Goal: Task Accomplishment & Management: Use online tool/utility

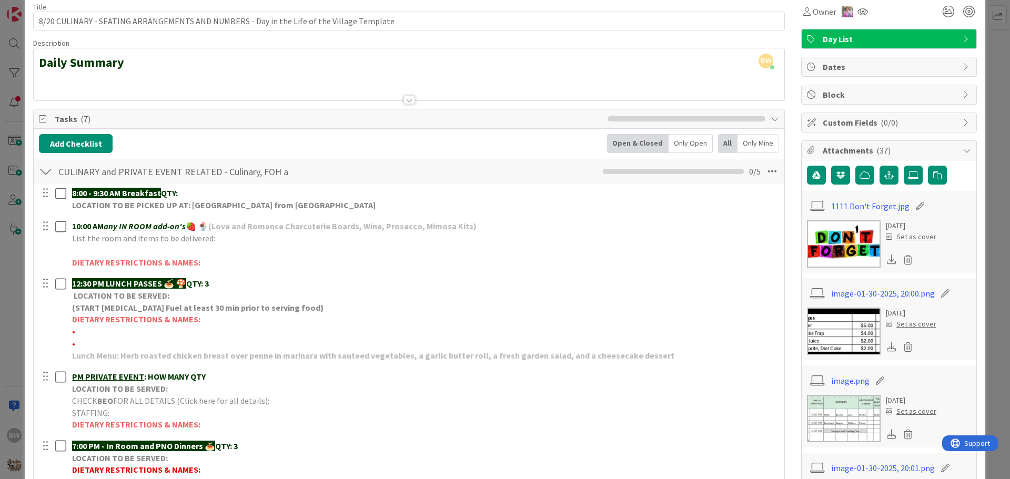
scroll to position [105, 0]
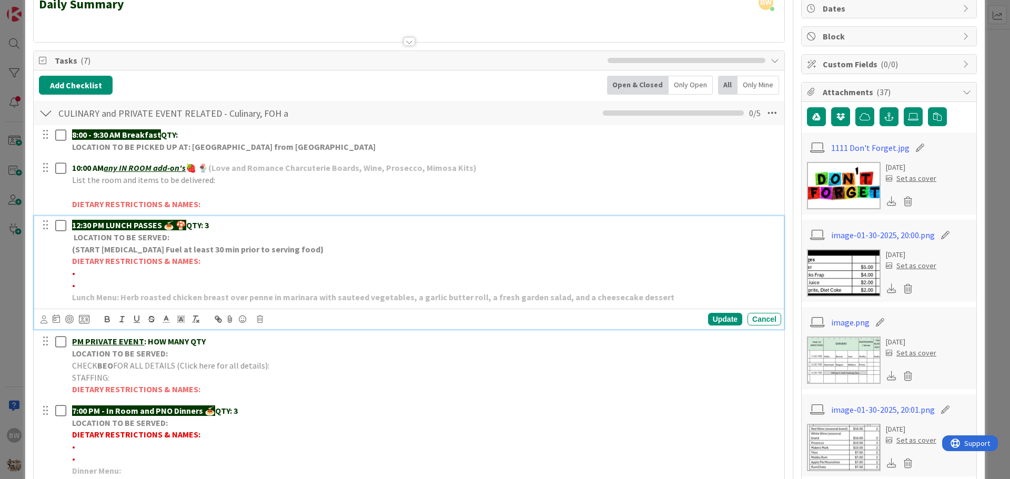
click at [236, 227] on p "12:30 PM LUNCH PASSES 🍝 🍄 QTY: 3" at bounding box center [424, 225] width 705 height 12
click at [709, 319] on div "Update" at bounding box center [725, 319] width 34 height 13
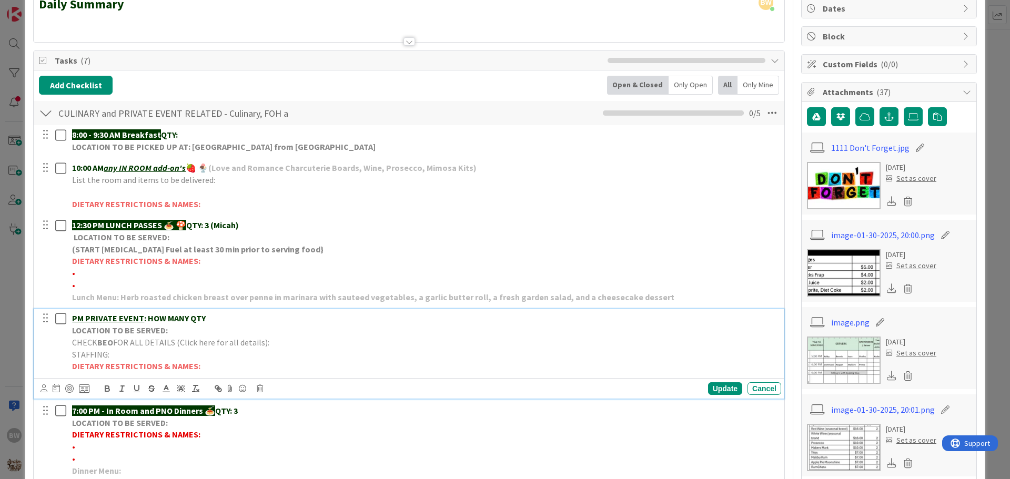
click at [152, 338] on span "FOR ALL DETAILS (Click here for all details):" at bounding box center [191, 342] width 156 height 11
click at [258, 390] on icon at bounding box center [260, 388] width 6 height 7
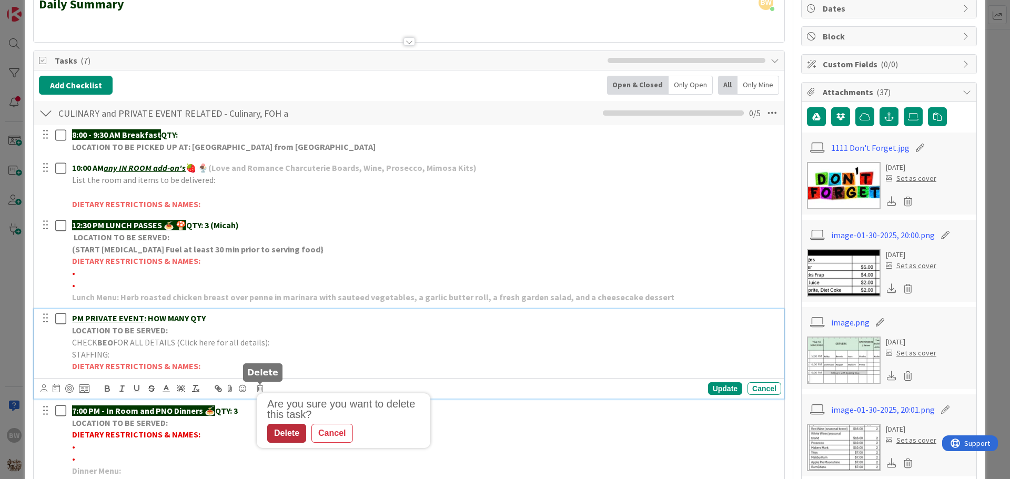
click at [288, 429] on div "Delete" at bounding box center [286, 433] width 39 height 19
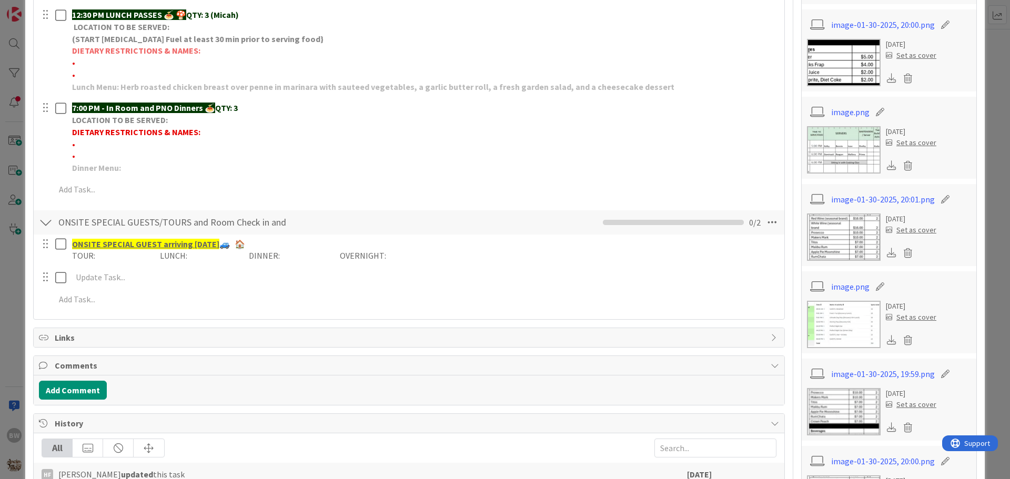
scroll to position [0, 0]
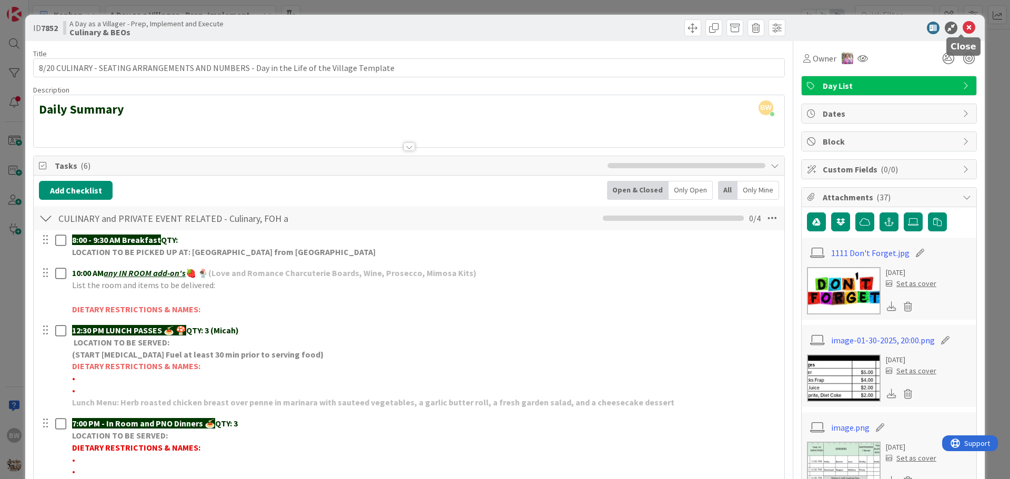
click at [963, 24] on icon at bounding box center [969, 28] width 13 height 13
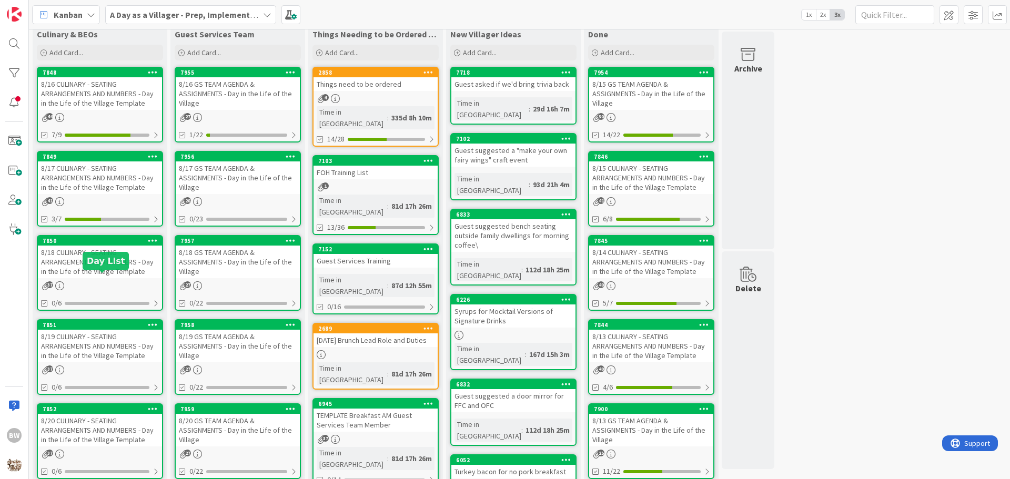
scroll to position [128, 0]
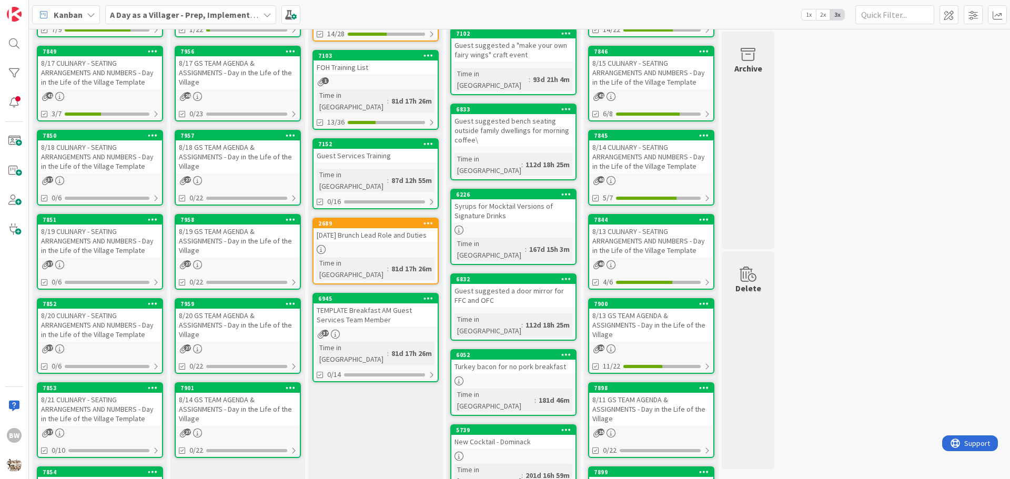
click at [83, 395] on div "8/21 CULINARY - SEATING ARRANGEMENTS AND NUMBERS - Day in the Life of the Villa…" at bounding box center [100, 409] width 124 height 33
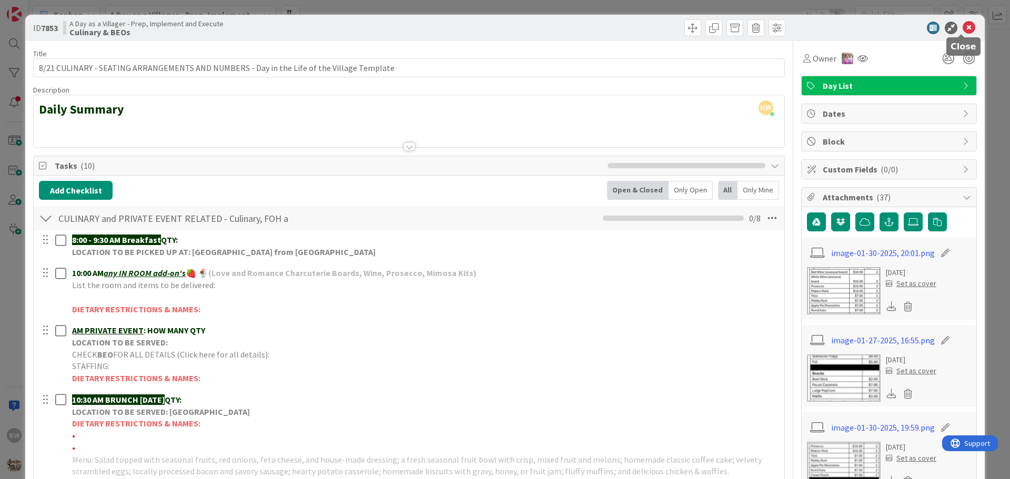
click at [965, 27] on icon at bounding box center [969, 28] width 13 height 13
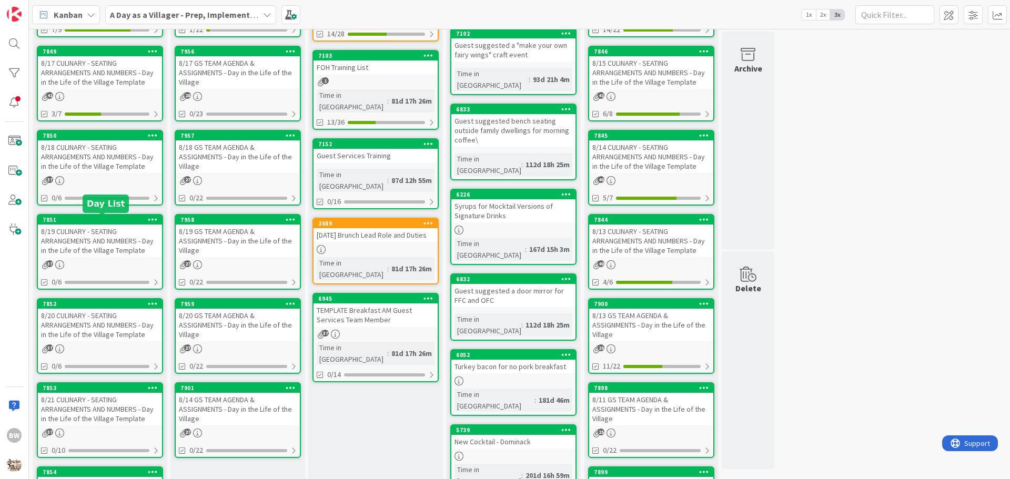
click at [86, 220] on div "7851" at bounding box center [102, 219] width 119 height 7
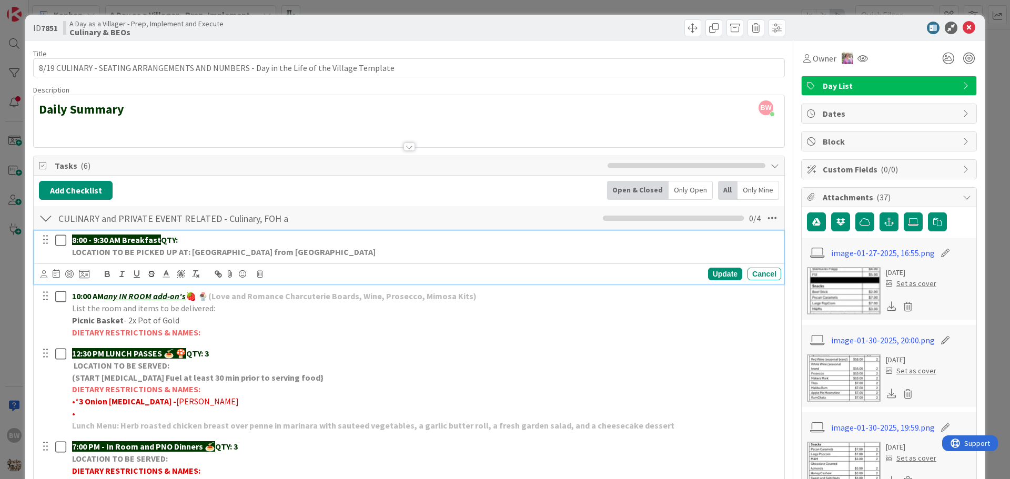
click at [203, 240] on p "8:00 - 9:30 AM Breakfast QTY:" at bounding box center [424, 240] width 705 height 12
click at [711, 272] on div "Update" at bounding box center [725, 274] width 34 height 13
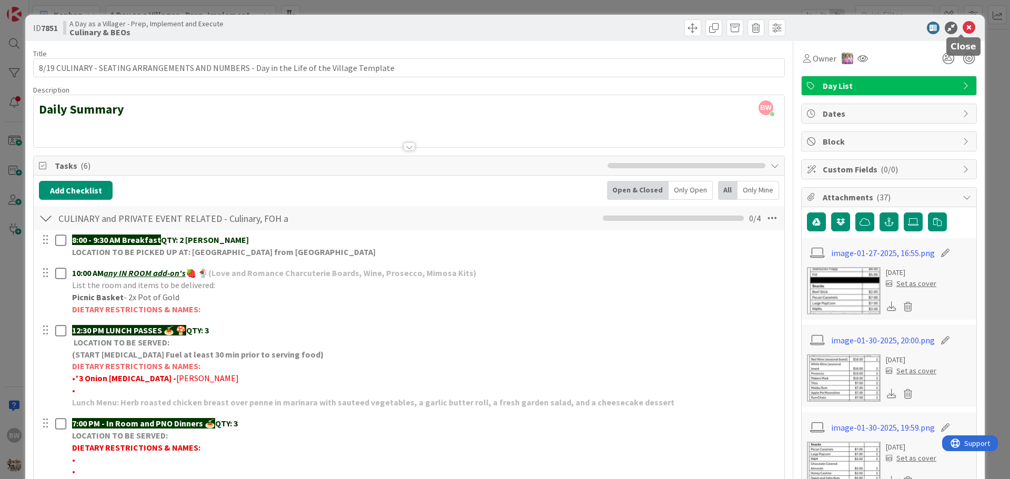
click at [963, 24] on icon at bounding box center [969, 28] width 13 height 13
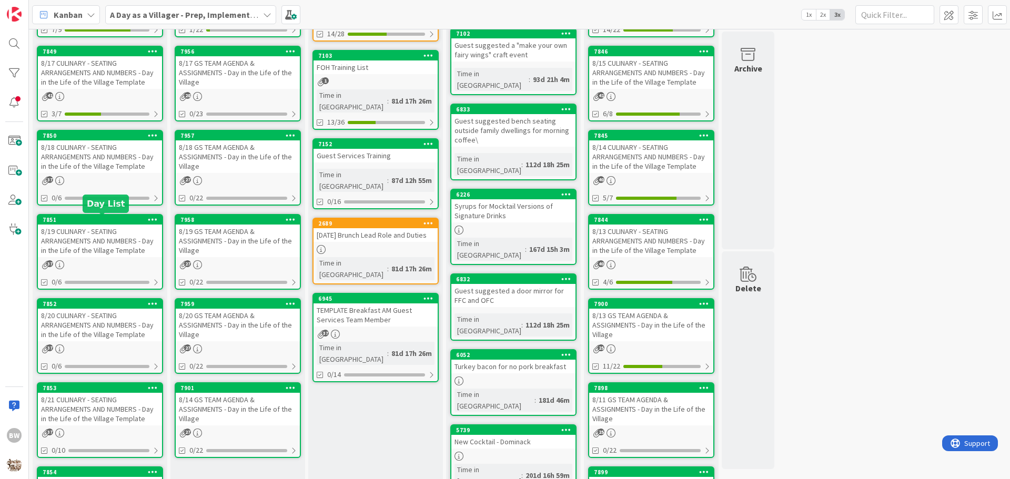
click at [97, 219] on div "7851" at bounding box center [102, 219] width 119 height 7
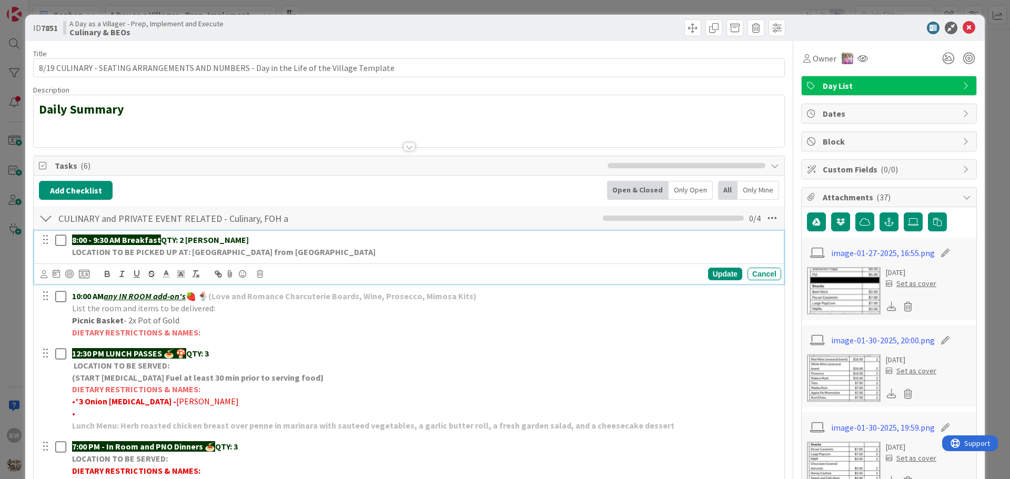
click at [242, 237] on p "8:00 - 9:30 AM Breakfast QTY: 2 Brojakowski" at bounding box center [424, 240] width 705 height 12
click at [709, 271] on div "Update" at bounding box center [725, 274] width 34 height 13
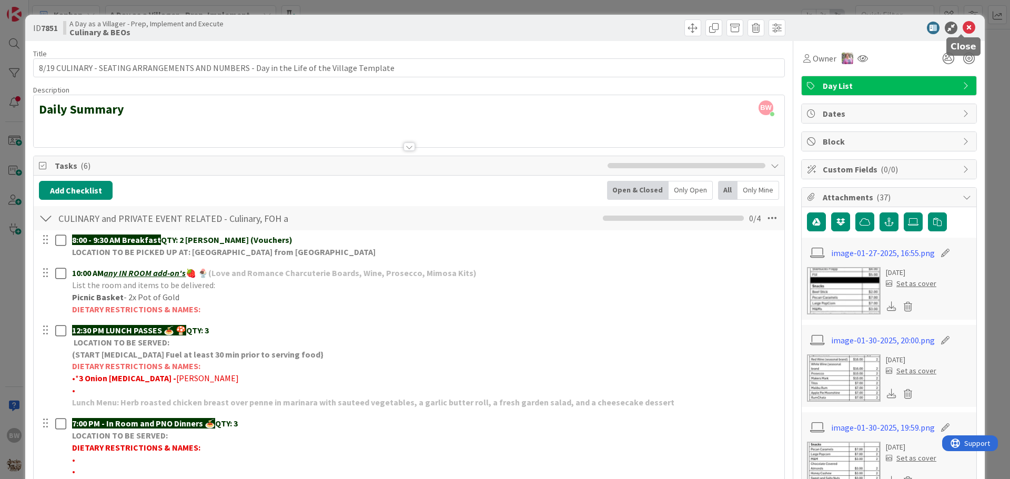
click at [963, 27] on icon at bounding box center [969, 28] width 13 height 13
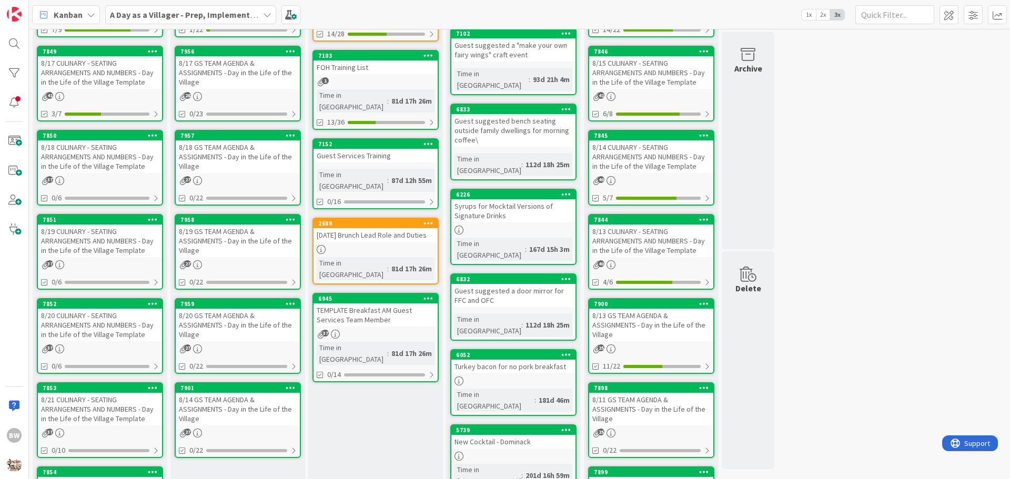
click at [76, 393] on div "8/21 CULINARY - SEATING ARRANGEMENTS AND NUMBERS - Day in the Life of the Villa…" at bounding box center [100, 409] width 124 height 33
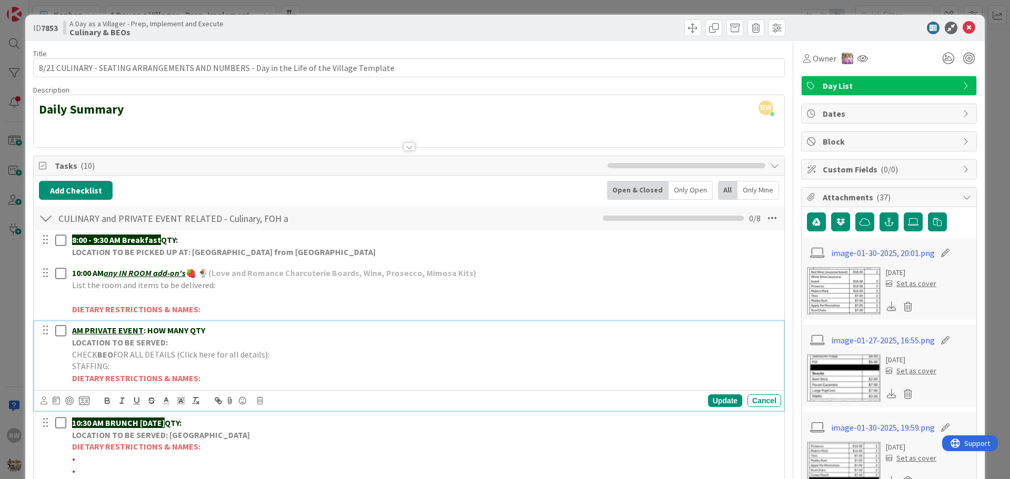
click at [163, 347] on strong "LOCATION TO BE SERVED:" at bounding box center [120, 342] width 96 height 11
click at [260, 400] on icon at bounding box center [260, 400] width 6 height 7
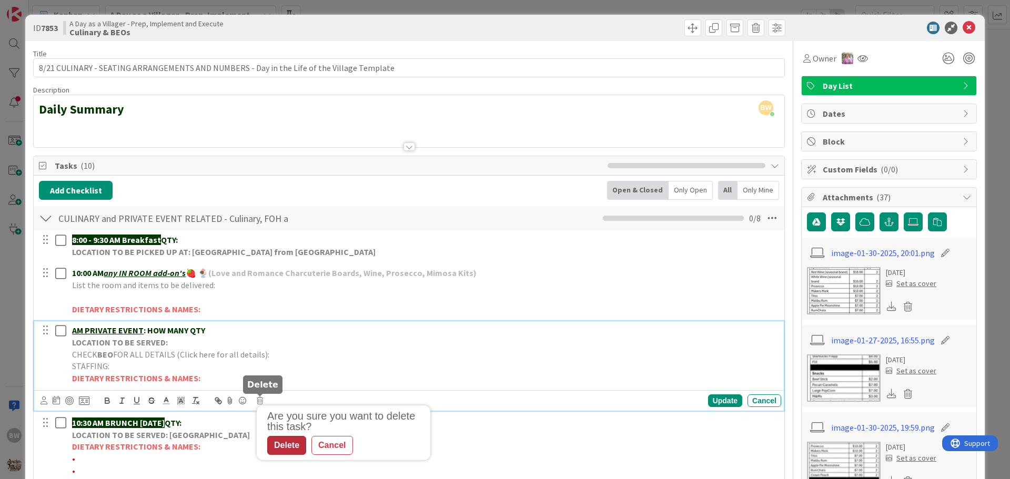
click at [288, 448] on div "Delete" at bounding box center [286, 445] width 39 height 19
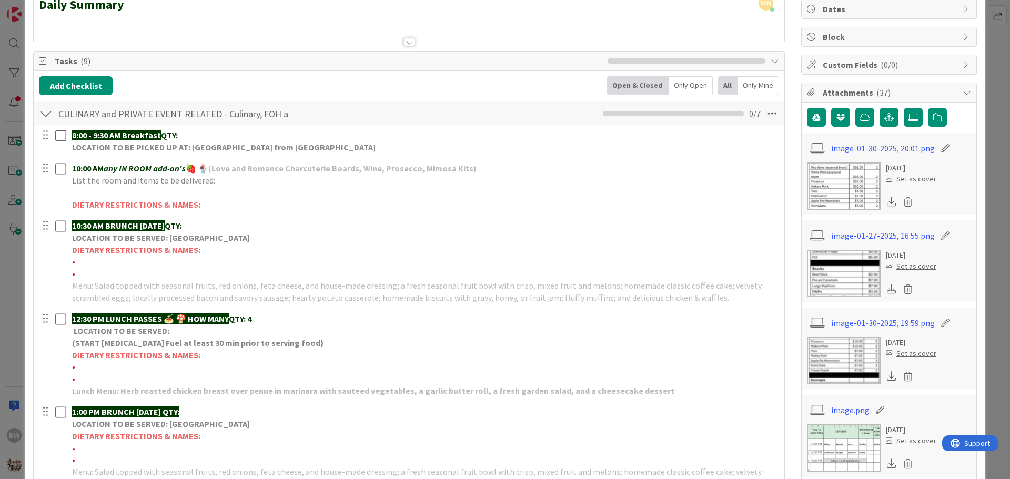
scroll to position [105, 0]
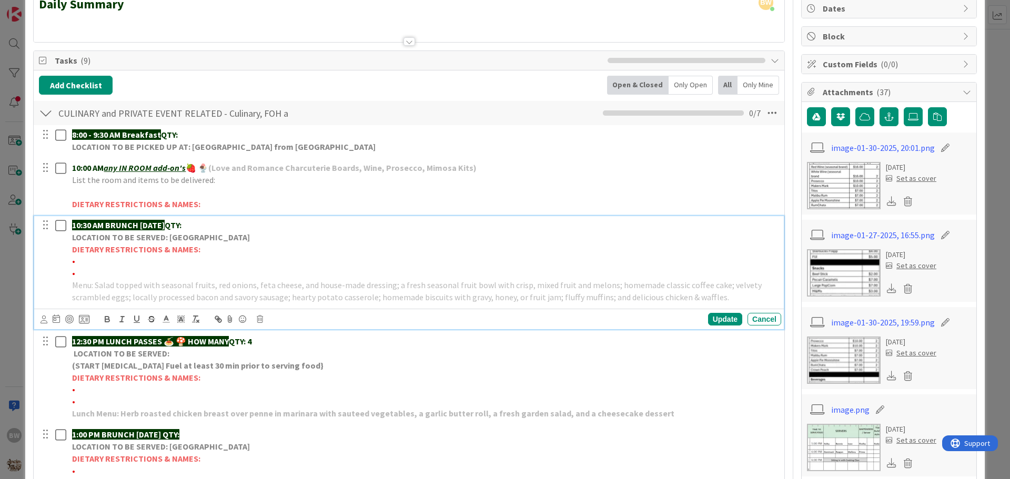
click at [145, 235] on strong "LOCATION TO BE SERVED: [GEOGRAPHIC_DATA]" at bounding box center [161, 237] width 178 height 11
click at [259, 318] on icon at bounding box center [260, 319] width 6 height 7
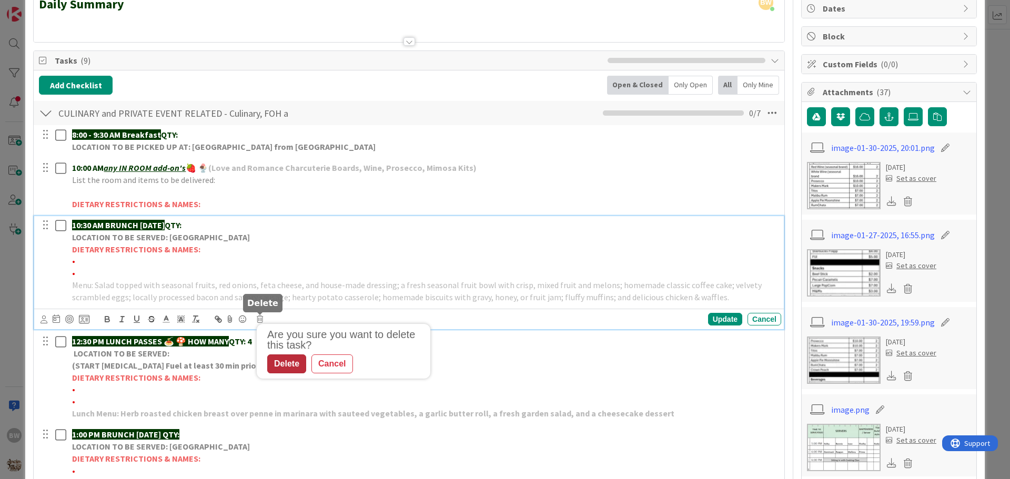
click at [288, 361] on div "Delete" at bounding box center [286, 364] width 39 height 19
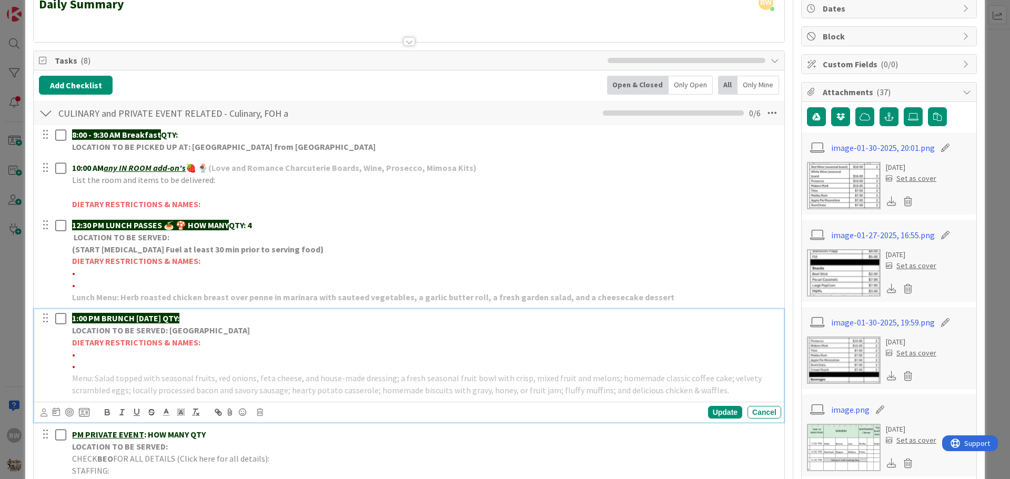
click at [147, 338] on strong "DIETARY RESTRICTIONS & NAMES:" at bounding box center [136, 342] width 128 height 11
click at [259, 412] on icon at bounding box center [260, 412] width 6 height 7
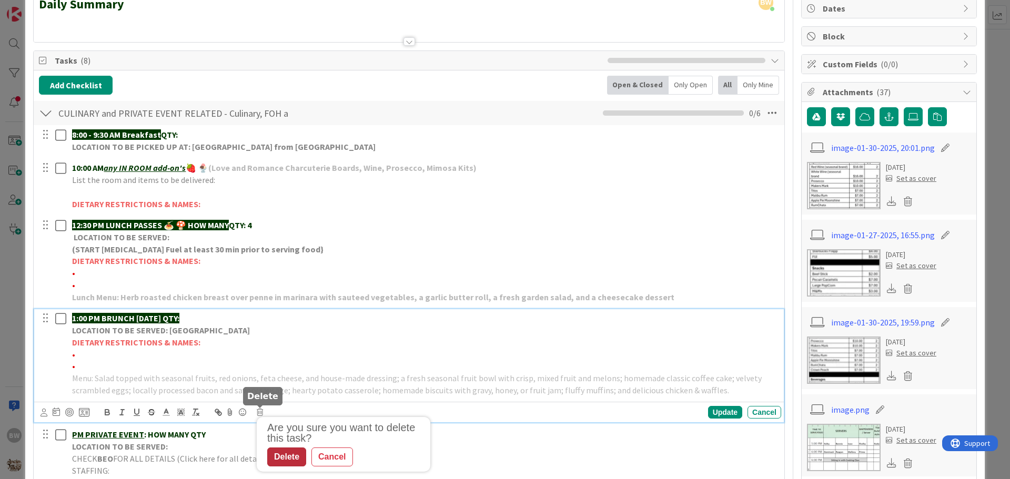
click at [273, 453] on div "Delete" at bounding box center [286, 457] width 39 height 19
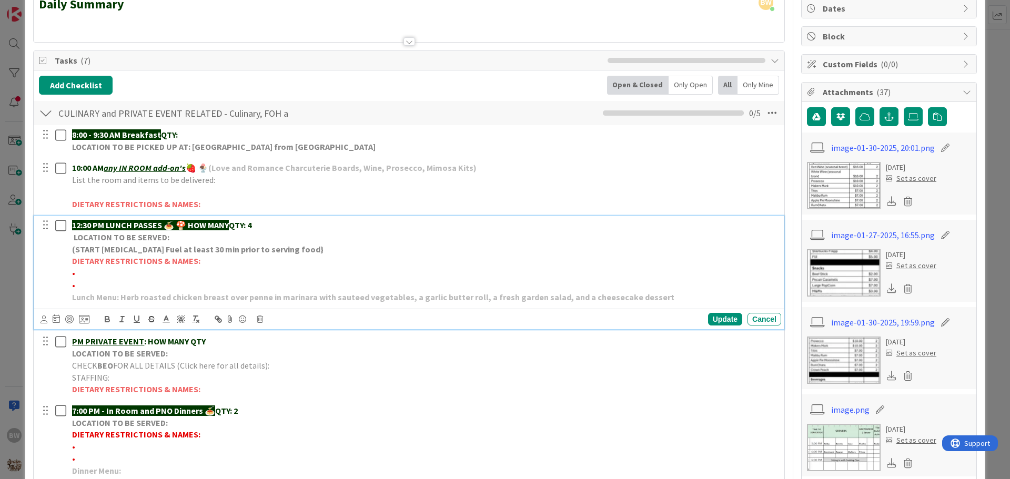
drag, startPoint x: 188, startPoint y: 224, endPoint x: 235, endPoint y: 219, distance: 47.0
click at [235, 219] on p "12:30 PM LUNCH PASSES 🍝 🍄 HOW MANY QTY: 4" at bounding box center [424, 225] width 705 height 12
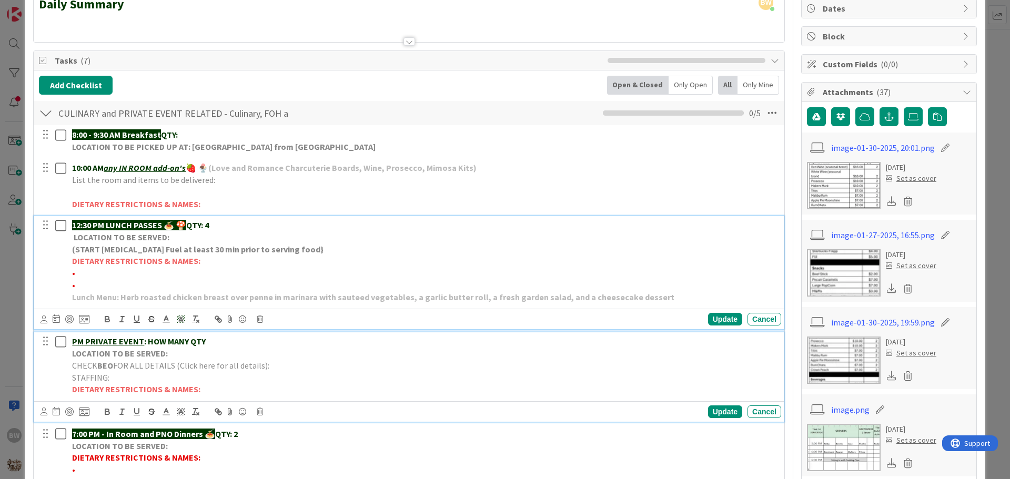
click at [166, 353] on p "LOCATION TO BE SERVED:" at bounding box center [424, 354] width 705 height 12
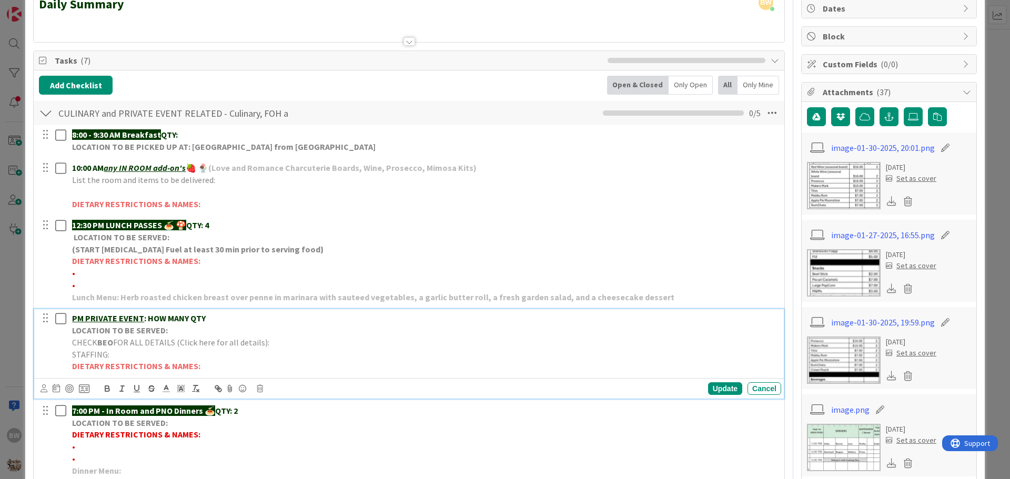
scroll to position [82, 0]
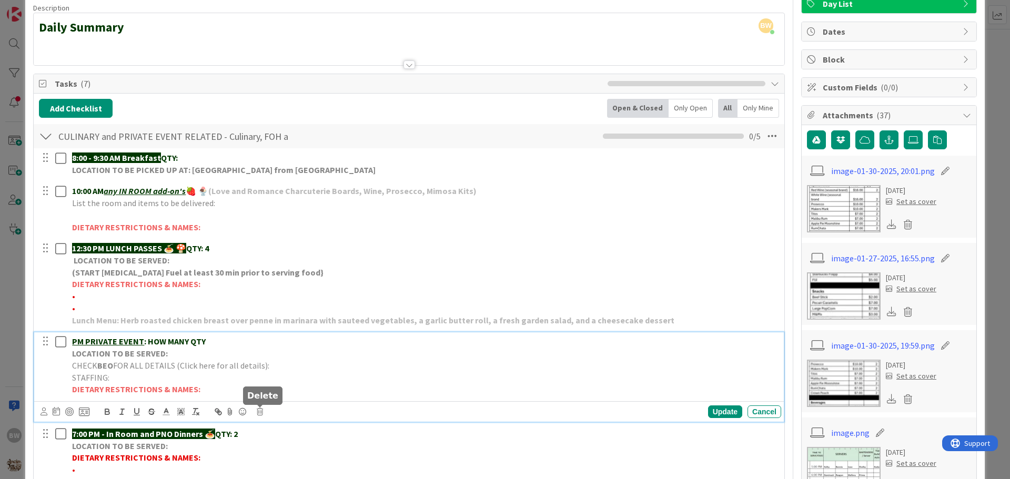
click at [258, 410] on icon at bounding box center [260, 411] width 6 height 7
click at [281, 454] on div "Delete" at bounding box center [286, 456] width 39 height 19
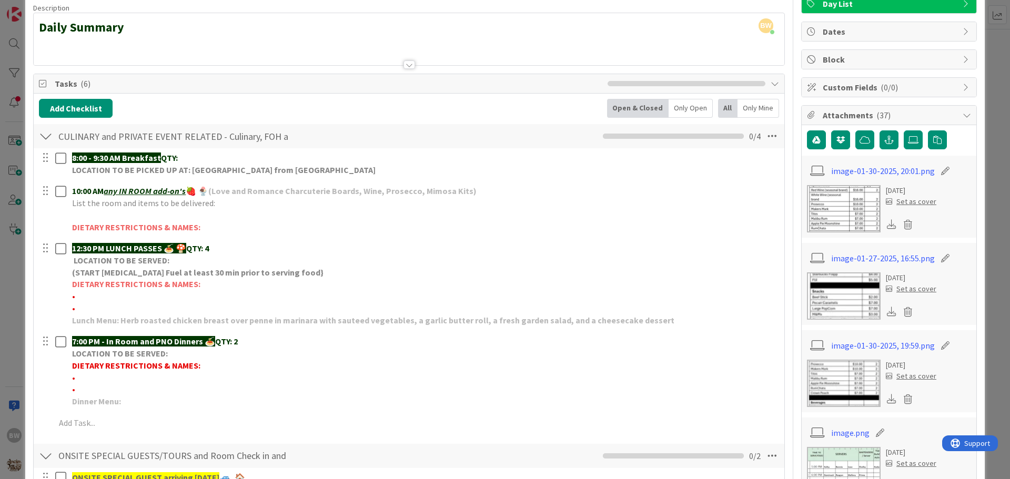
scroll to position [0, 0]
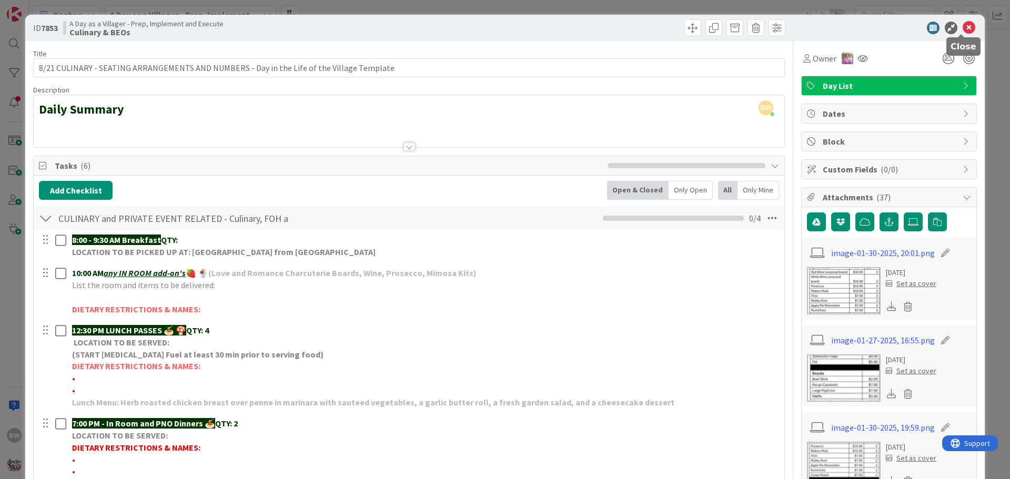
click at [964, 26] on icon at bounding box center [969, 28] width 13 height 13
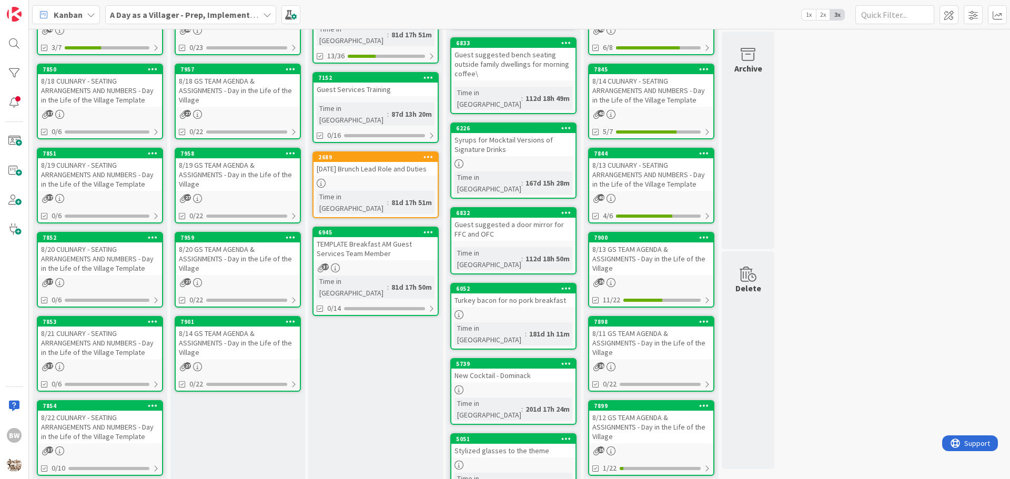
scroll to position [286, 0]
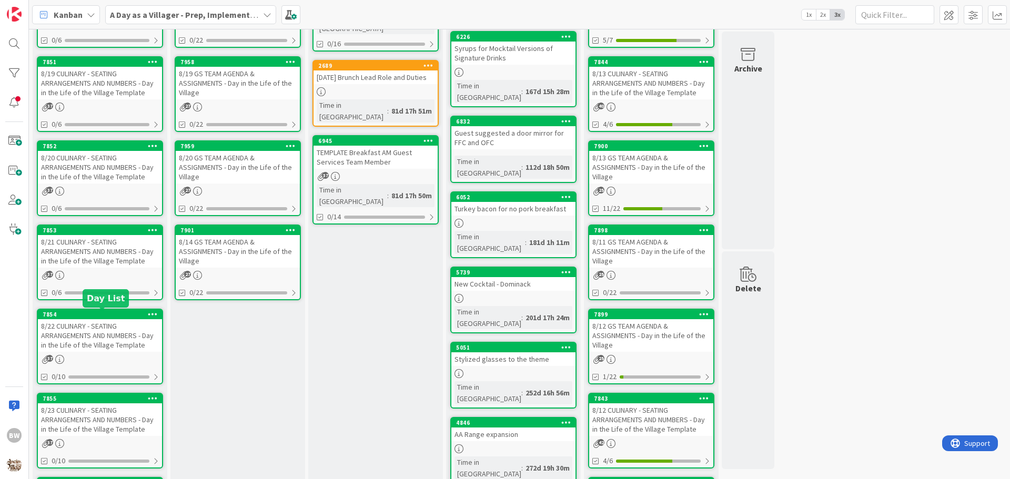
click at [79, 317] on div "7854" at bounding box center [102, 314] width 119 height 7
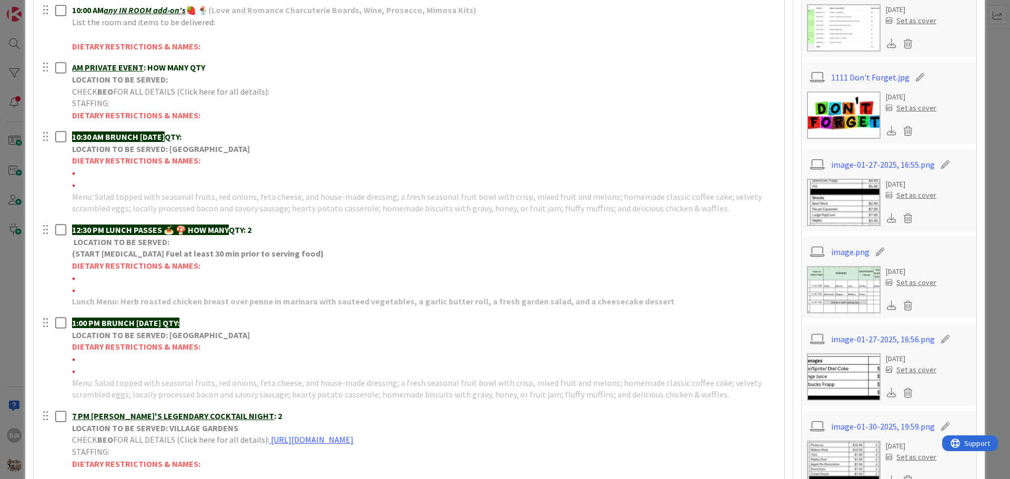
scroll to position [473, 0]
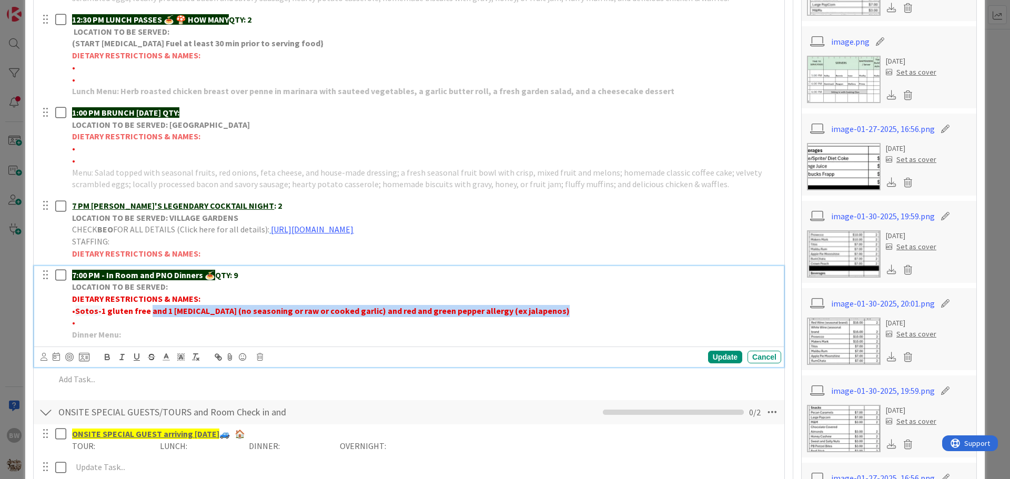
drag, startPoint x: 539, startPoint y: 311, endPoint x: 147, endPoint y: 309, distance: 391.4
click at [147, 309] on p "• Sotos- 1 gluten free and 1 [MEDICAL_DATA] (no seasoning or raw or cooked garl…" at bounding box center [424, 311] width 705 height 12
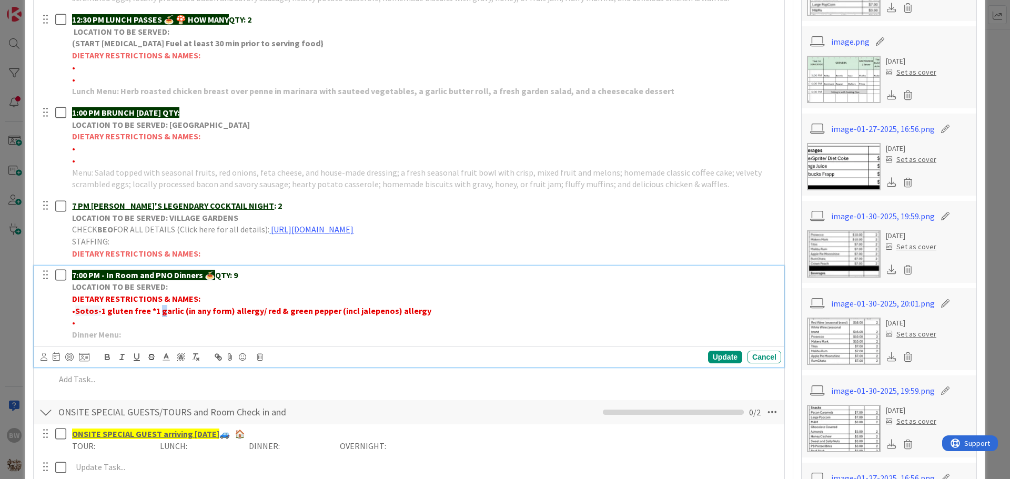
click at [158, 312] on strong "1 gluten free *1 garlic (in any form) allergy/ red & green pepper (incl jalepen…" at bounding box center [267, 311] width 330 height 11
click at [148, 309] on strong "1 gluten free *1 Garlic (in any form) allergy/ red & green pepper (incl jalepen…" at bounding box center [267, 311] width 330 height 11
drag, startPoint x: 100, startPoint y: 309, endPoint x: 75, endPoint y: 309, distance: 24.7
click at [75, 309] on p "• Sotos- 1 gluten free *1 Garlic (in any form) allergy/ red & green pepper (inc…" at bounding box center [424, 311] width 705 height 12
click at [86, 309] on strong "1 gluten free *1 Garlic (in any form) allergy/ red & green pepper (incl jalepen…" at bounding box center [245, 311] width 332 height 11
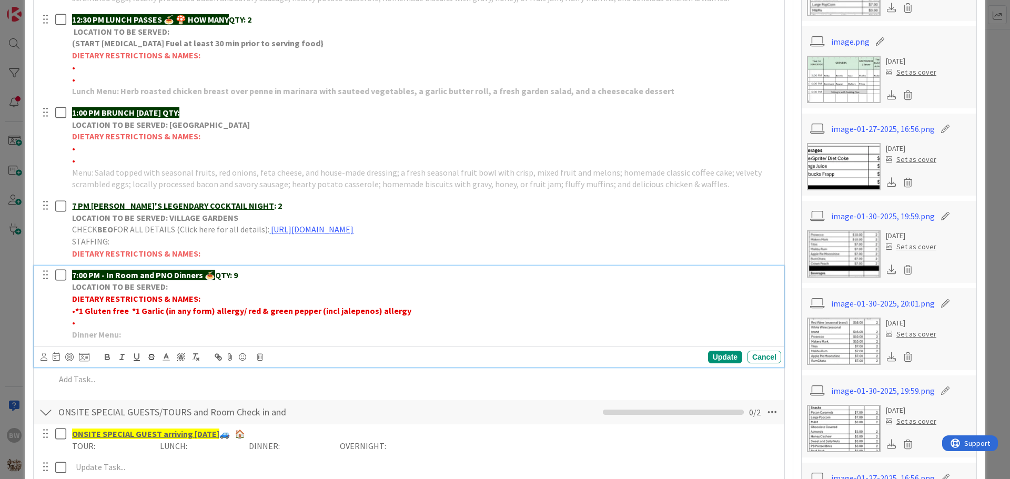
click at [127, 310] on strong "1 Gluten free *1 Garlic (in any form) allergy/ red & green pepper (incl jalepen…" at bounding box center [245, 311] width 332 height 11
click at [421, 314] on p "•* 1 Gluten free & *1 Garlic (in any form) allergy/ red & green pepper (incl ja…" at bounding box center [424, 311] width 705 height 12
click at [414, 309] on p "•* 1 Gluten free & *1 Garlic (in any form) allergy/ red & green pepper (incl ja…" at bounding box center [424, 311] width 705 height 12
drag, startPoint x: 437, startPoint y: 316, endPoint x: 413, endPoint y: 312, distance: 24.0
click at [413, 312] on p "•* 1 Gluten free & *1 Garlic (in any form) allergy/ red & green pepper (incl ja…" at bounding box center [424, 311] width 705 height 12
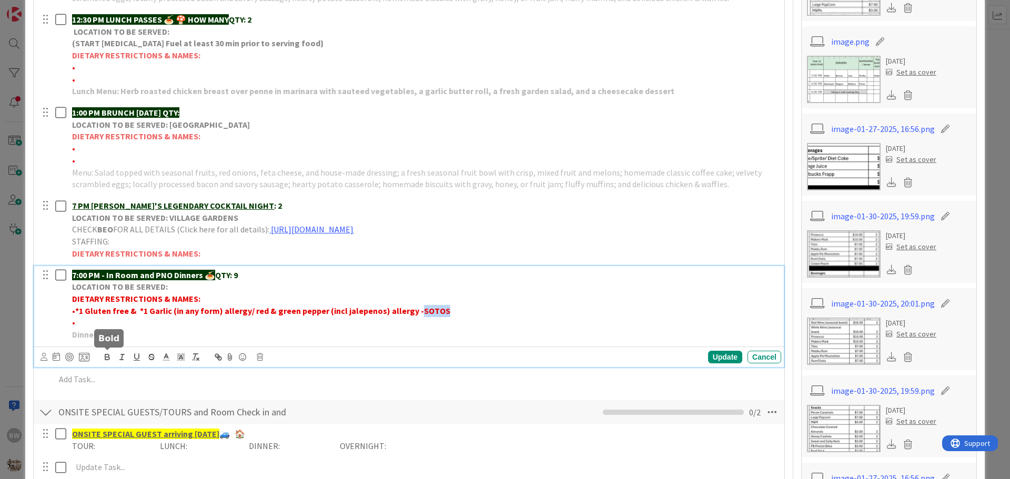
click at [109, 355] on icon "button" at bounding box center [107, 356] width 4 height 3
click at [717, 354] on div "Update" at bounding box center [725, 357] width 34 height 13
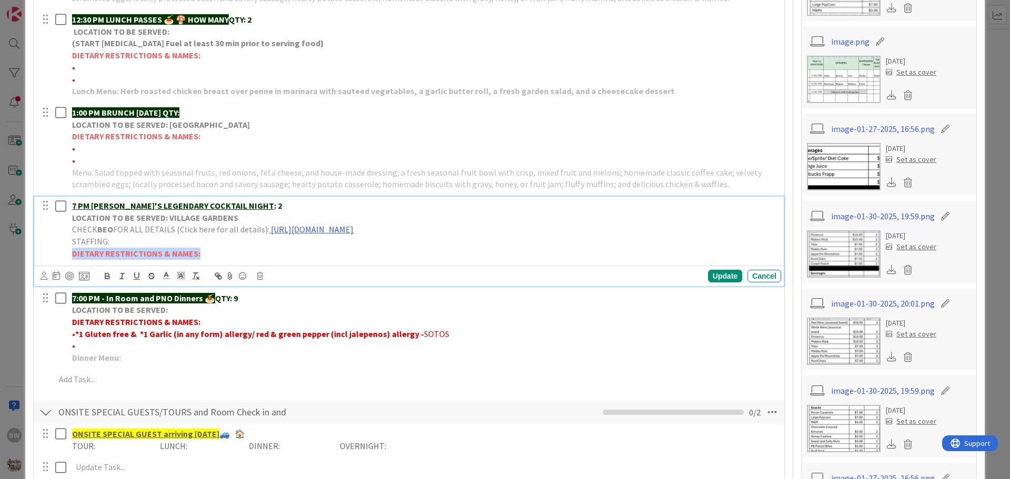
drag, startPoint x: 199, startPoint y: 256, endPoint x: 70, endPoint y: 256, distance: 128.4
click at [70, 256] on div "7 PM [PERSON_NAME]'S LEGENDARY COCKTAIL NIGHT : 2 LOCATION TO BE SERVED: VILLAG…" at bounding box center [424, 230] width 713 height 66
copy strong "DIETARY RESTRICTIONS & NAMES:"
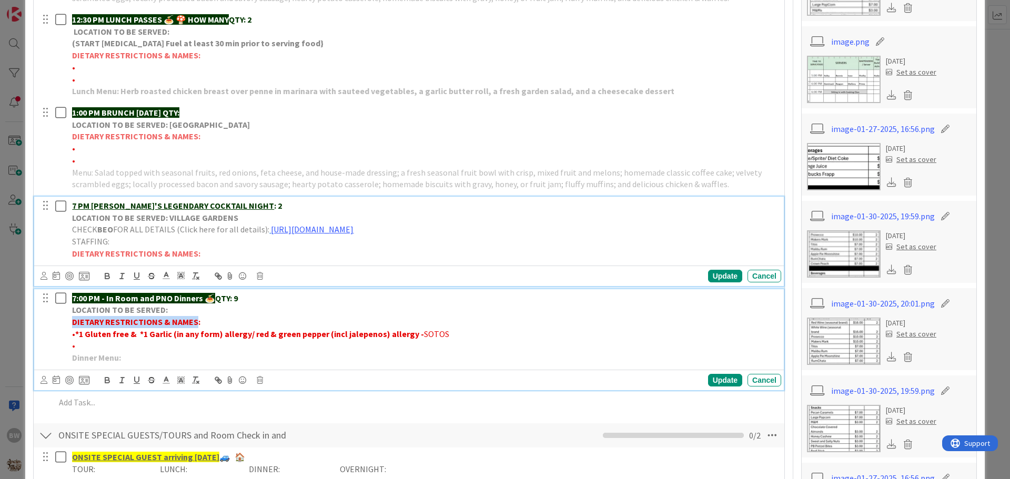
drag, startPoint x: 196, startPoint y: 321, endPoint x: 72, endPoint y: 325, distance: 124.2
click at [72, 325] on div "7:00 PM - In Room and PNO Dinners 🍝 QTY: 9 LOCATION TO BE SERVED: DIETARY RESTR…" at bounding box center [424, 328] width 713 height 78
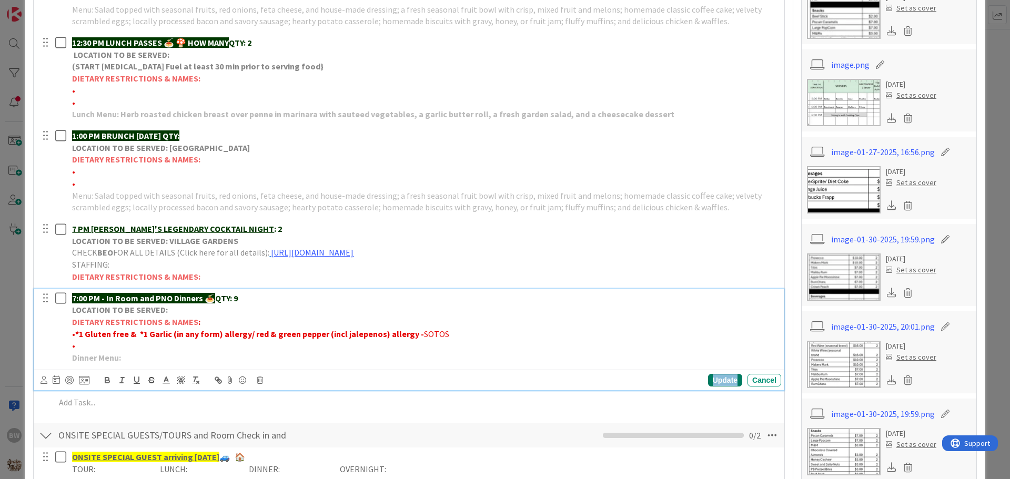
click at [713, 375] on div "Update" at bounding box center [725, 380] width 34 height 13
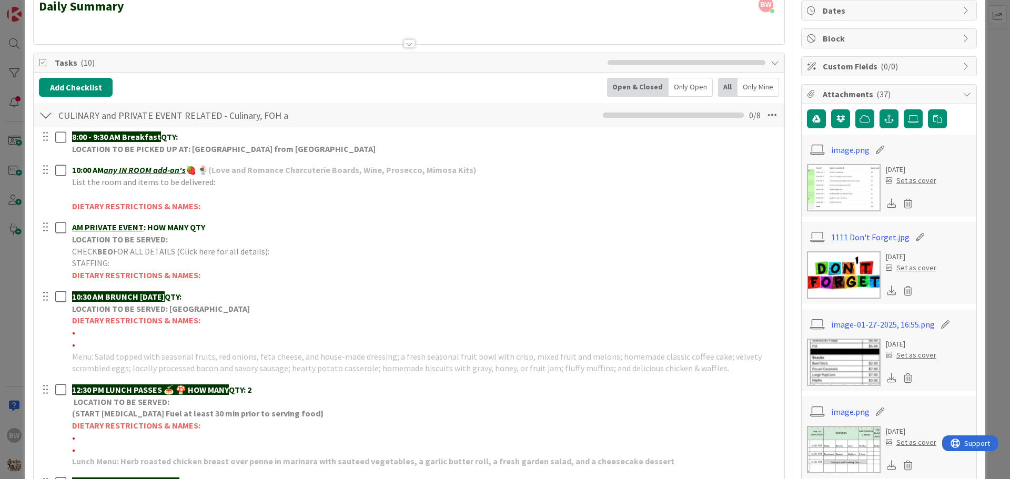
scroll to position [105, 0]
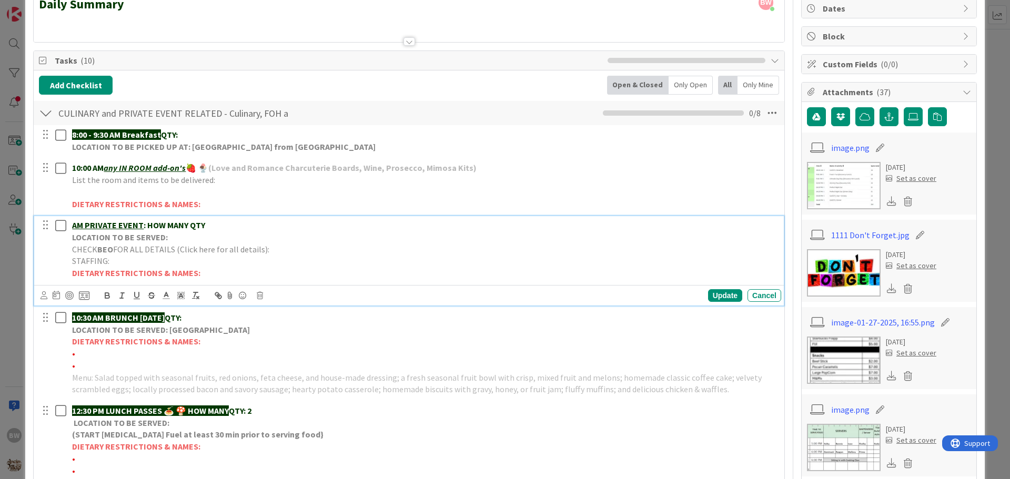
click at [132, 248] on span "FOR ALL DETAILS (Click here for all details):" at bounding box center [191, 249] width 156 height 11
click at [258, 296] on icon at bounding box center [260, 295] width 6 height 7
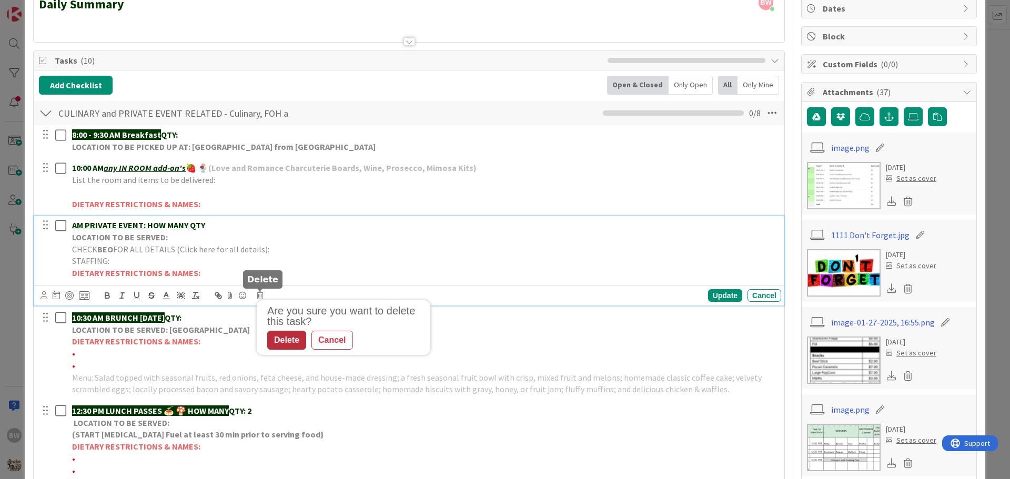
click at [275, 347] on div "Delete" at bounding box center [286, 340] width 39 height 19
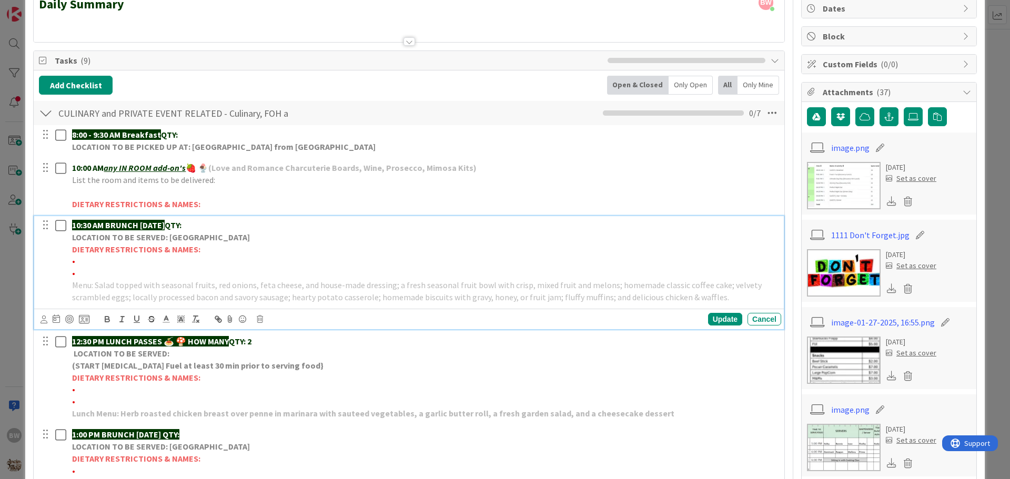
click at [124, 240] on strong "LOCATION TO BE SERVED: [GEOGRAPHIC_DATA]" at bounding box center [161, 237] width 178 height 11
click at [260, 322] on icon at bounding box center [260, 319] width 6 height 7
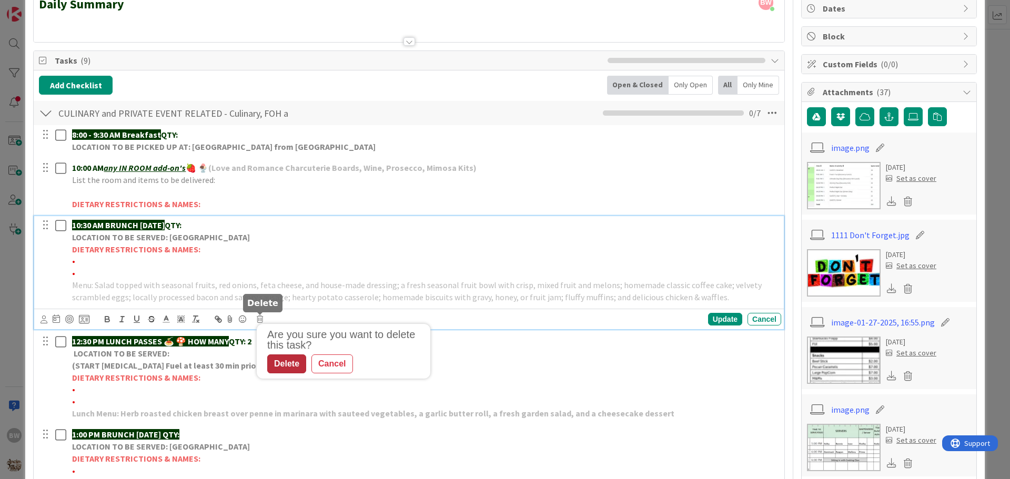
click at [287, 363] on div "Delete" at bounding box center [286, 364] width 39 height 19
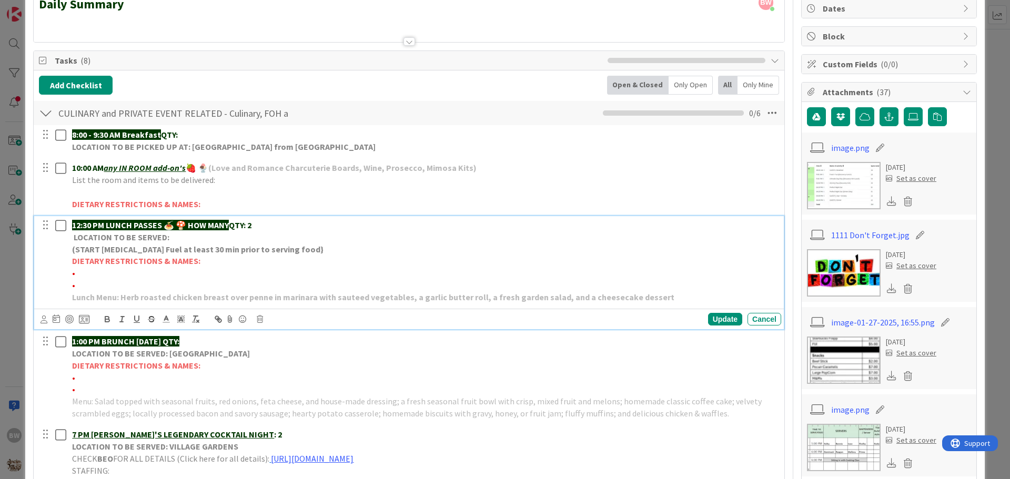
drag, startPoint x: 188, startPoint y: 224, endPoint x: 235, endPoint y: 227, distance: 47.5
click at [235, 227] on p "12:30 PM LUNCH PASSES 🍝 🍄 HOW MANY QTY: 2" at bounding box center [424, 225] width 705 height 12
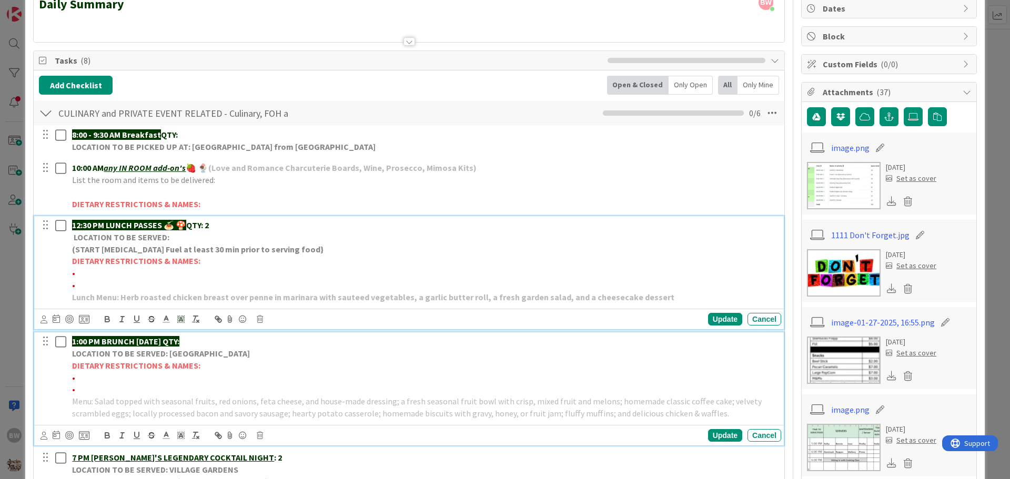
click at [156, 353] on strong "LOCATION TO BE SERVED: [GEOGRAPHIC_DATA]" at bounding box center [161, 353] width 178 height 11
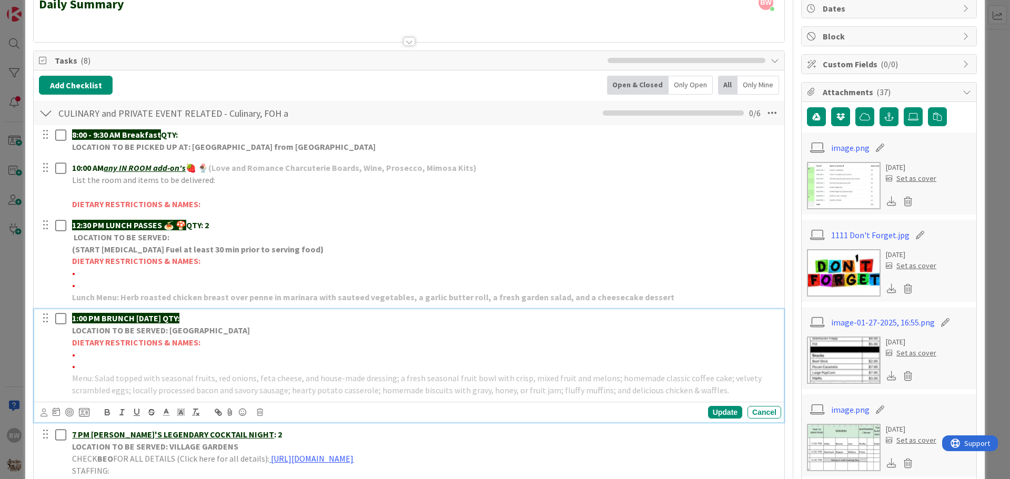
scroll to position [82, 0]
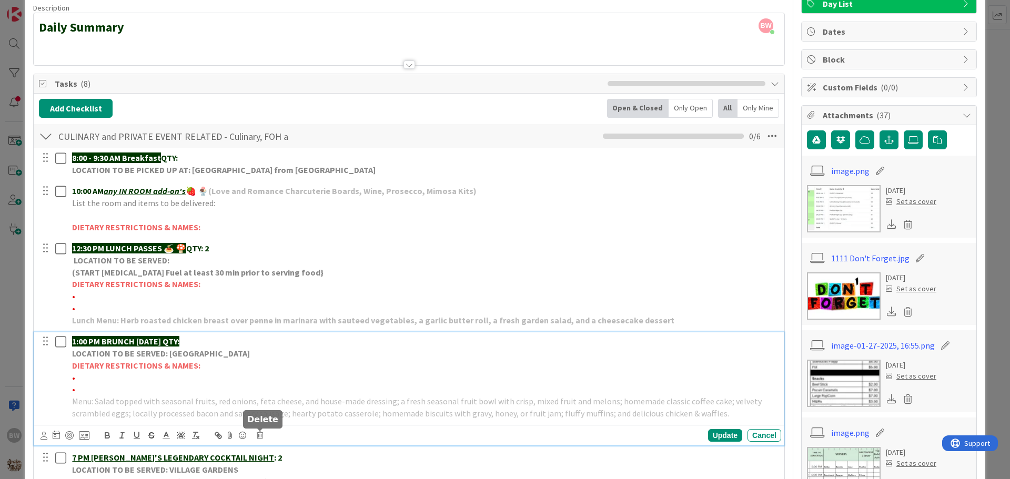
click at [260, 433] on icon at bounding box center [260, 435] width 6 height 7
click at [285, 417] on div "Delete" at bounding box center [286, 416] width 39 height 19
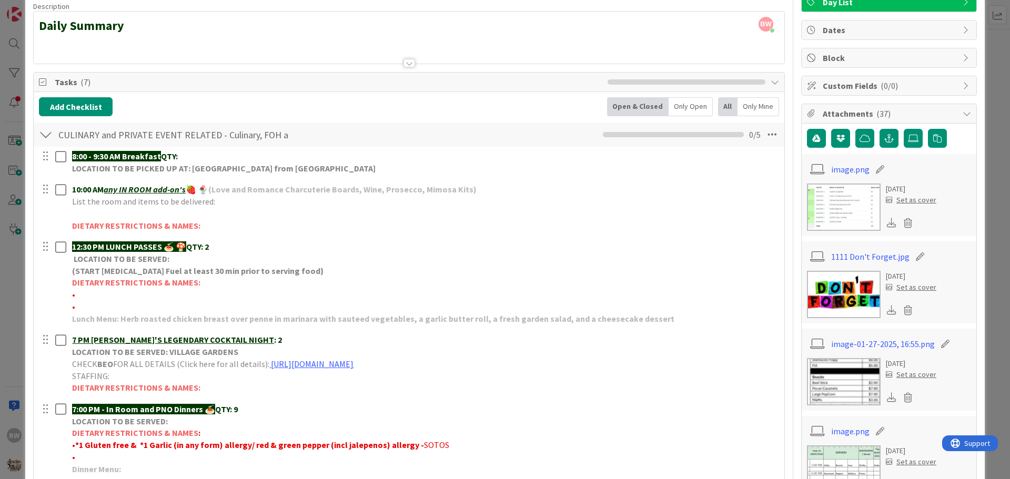
scroll to position [135, 0]
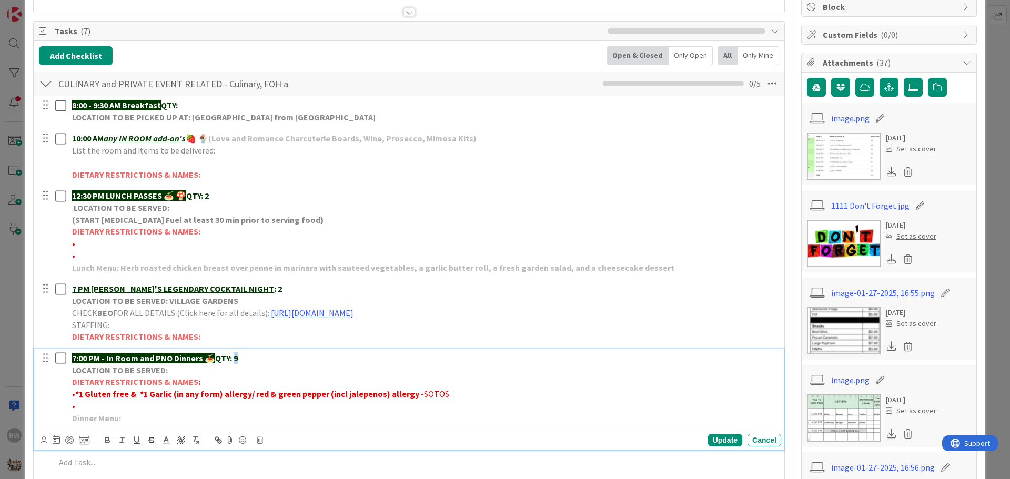
click at [236, 358] on p "7:00 PM - In Room and PNO Dinners 🍝 QTY: 9" at bounding box center [424, 358] width 705 height 12
click at [708, 437] on div "Update" at bounding box center [725, 440] width 34 height 13
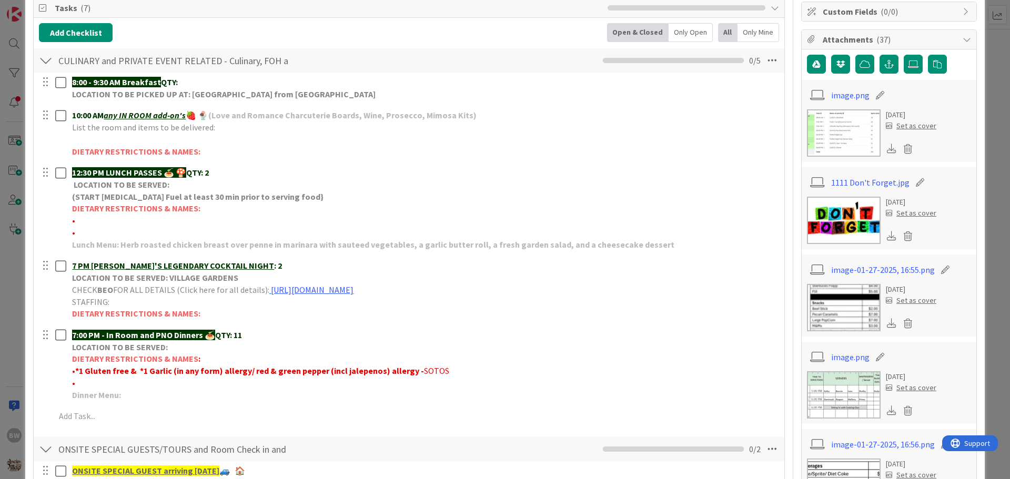
scroll to position [0, 0]
